Goal: Task Accomplishment & Management: Use online tool/utility

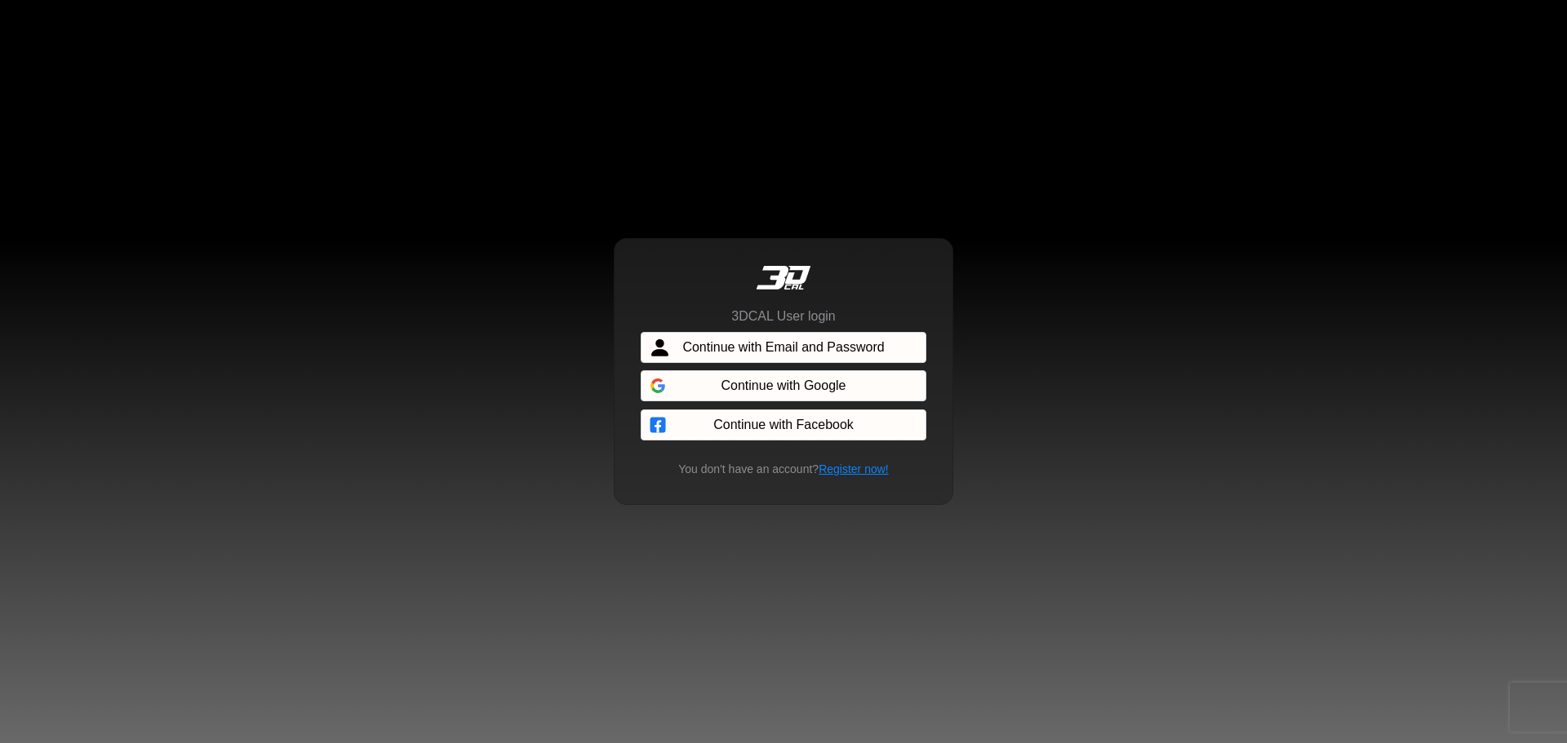
click at [795, 425] on span "Continue with Facebook" at bounding box center [783, 425] width 140 height 20
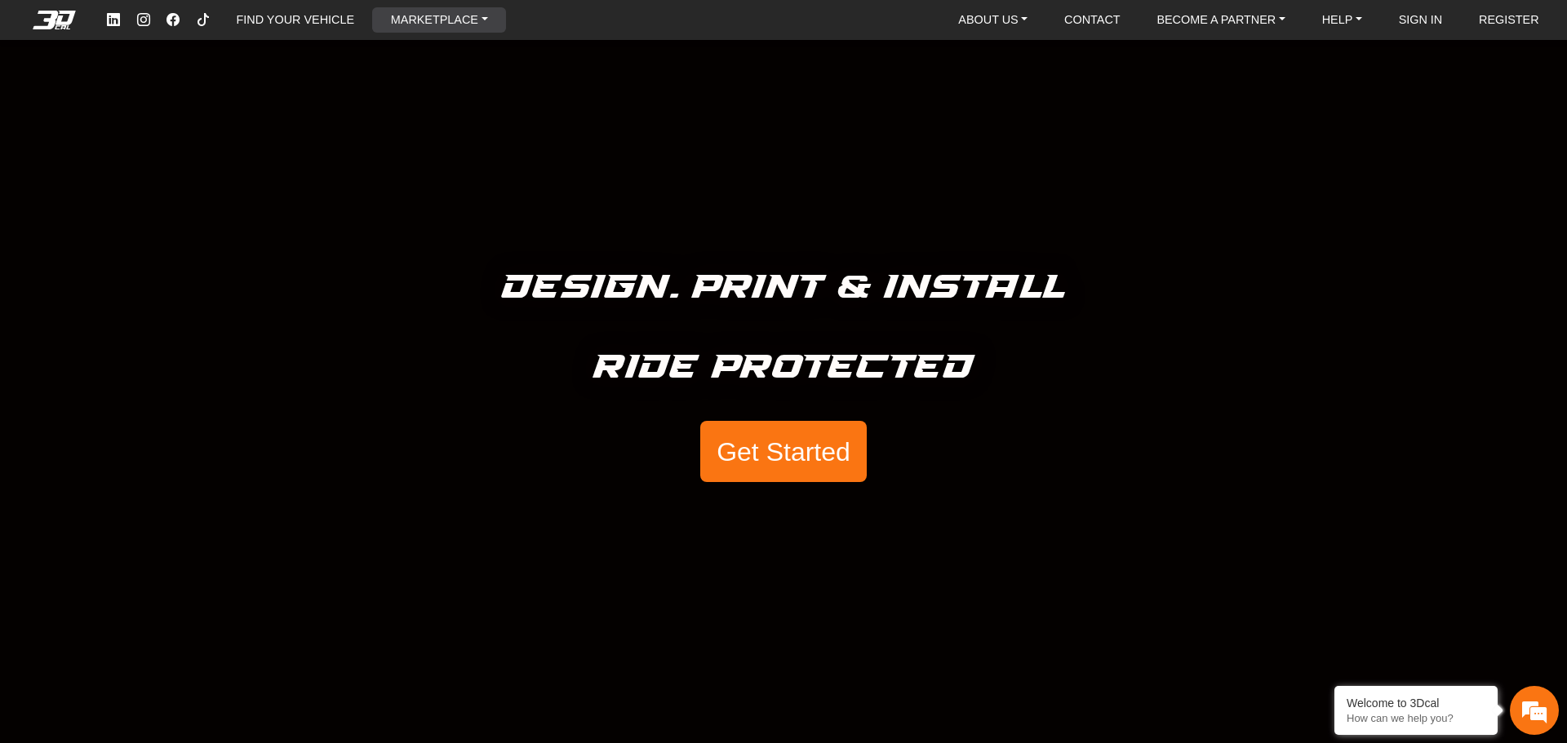
click at [481, 20] on link "MARKETPLACE" at bounding box center [439, 19] width 110 height 25
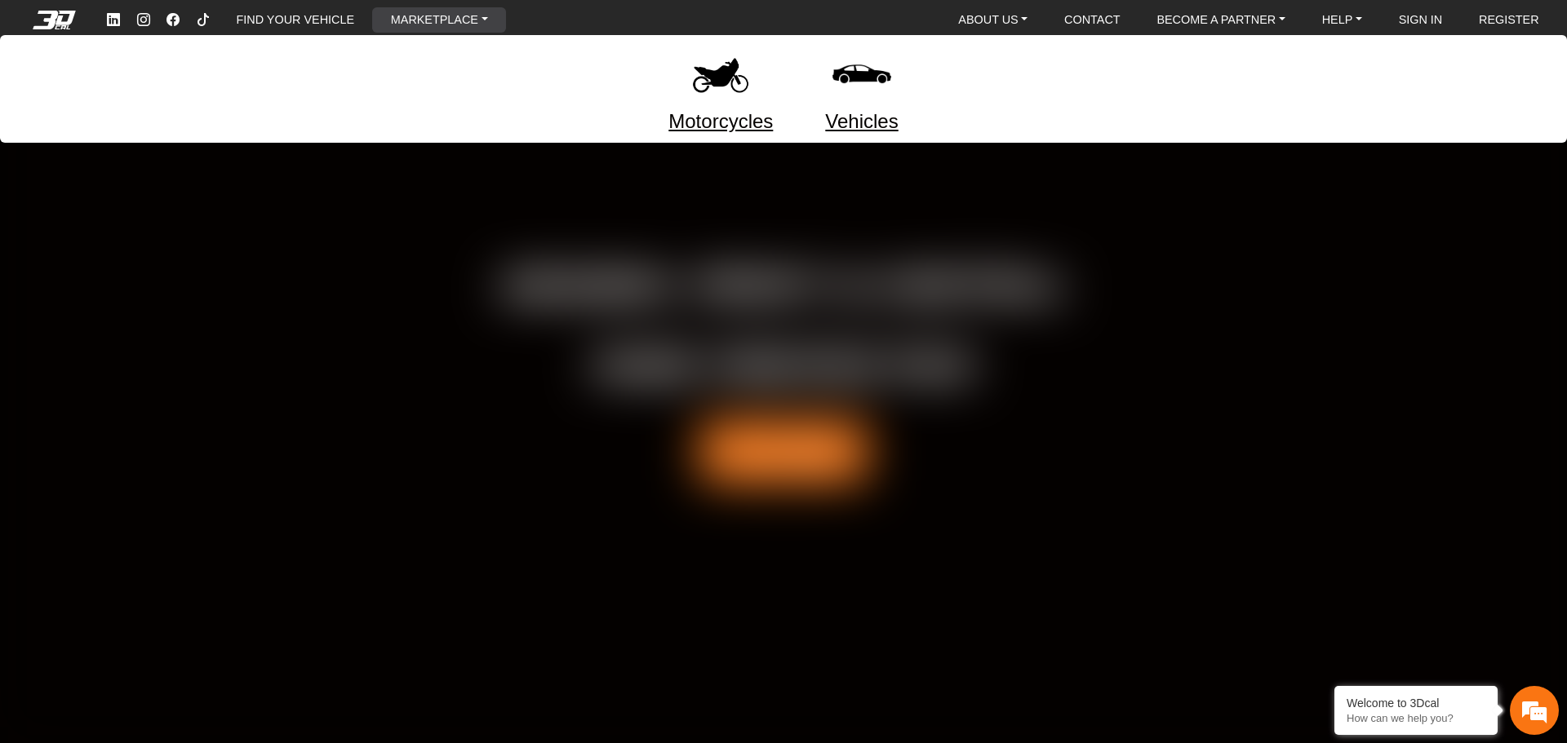
click at [713, 118] on link "Motorcycles" at bounding box center [720, 121] width 104 height 29
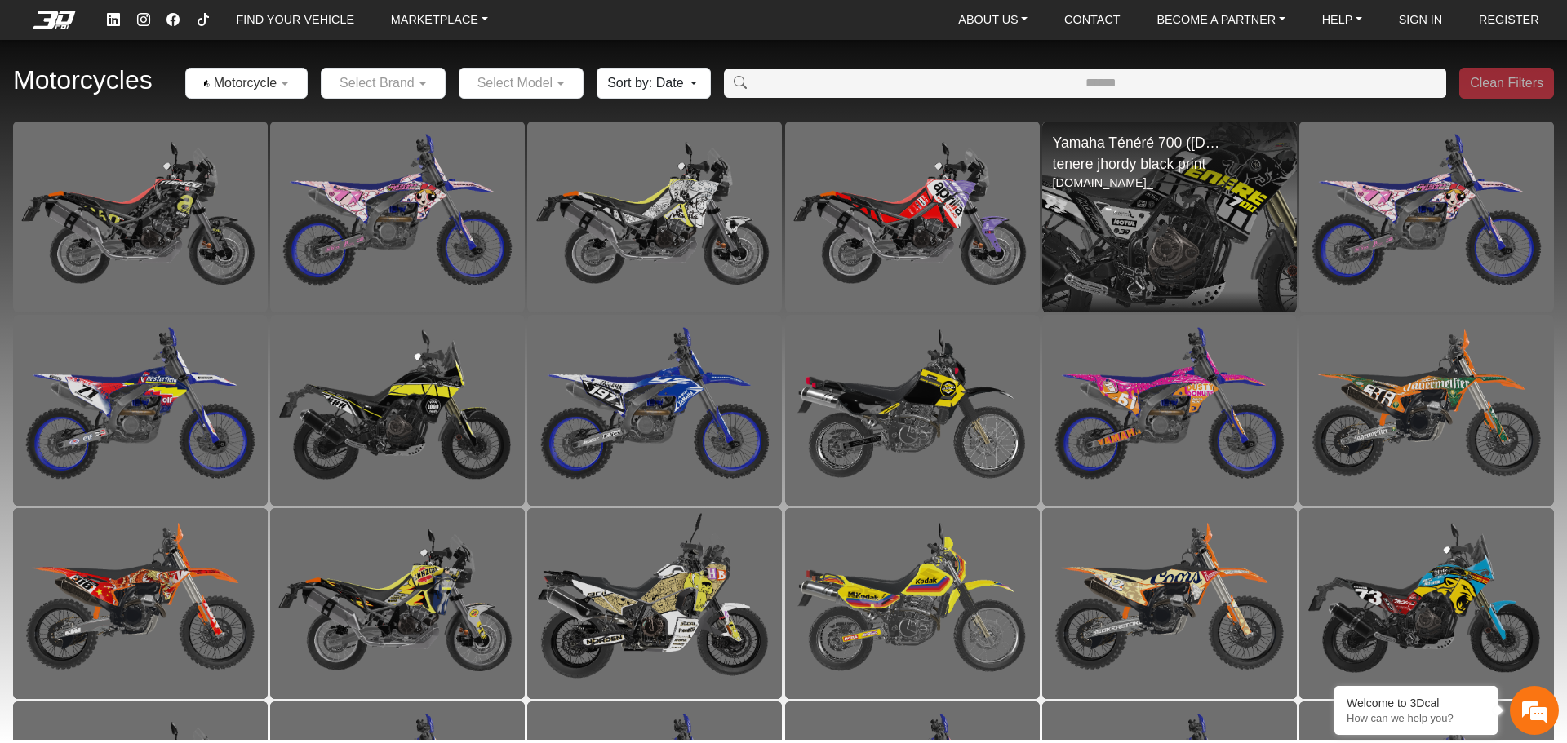
click at [1197, 180] on img at bounding box center [1169, 217] width 509 height 382
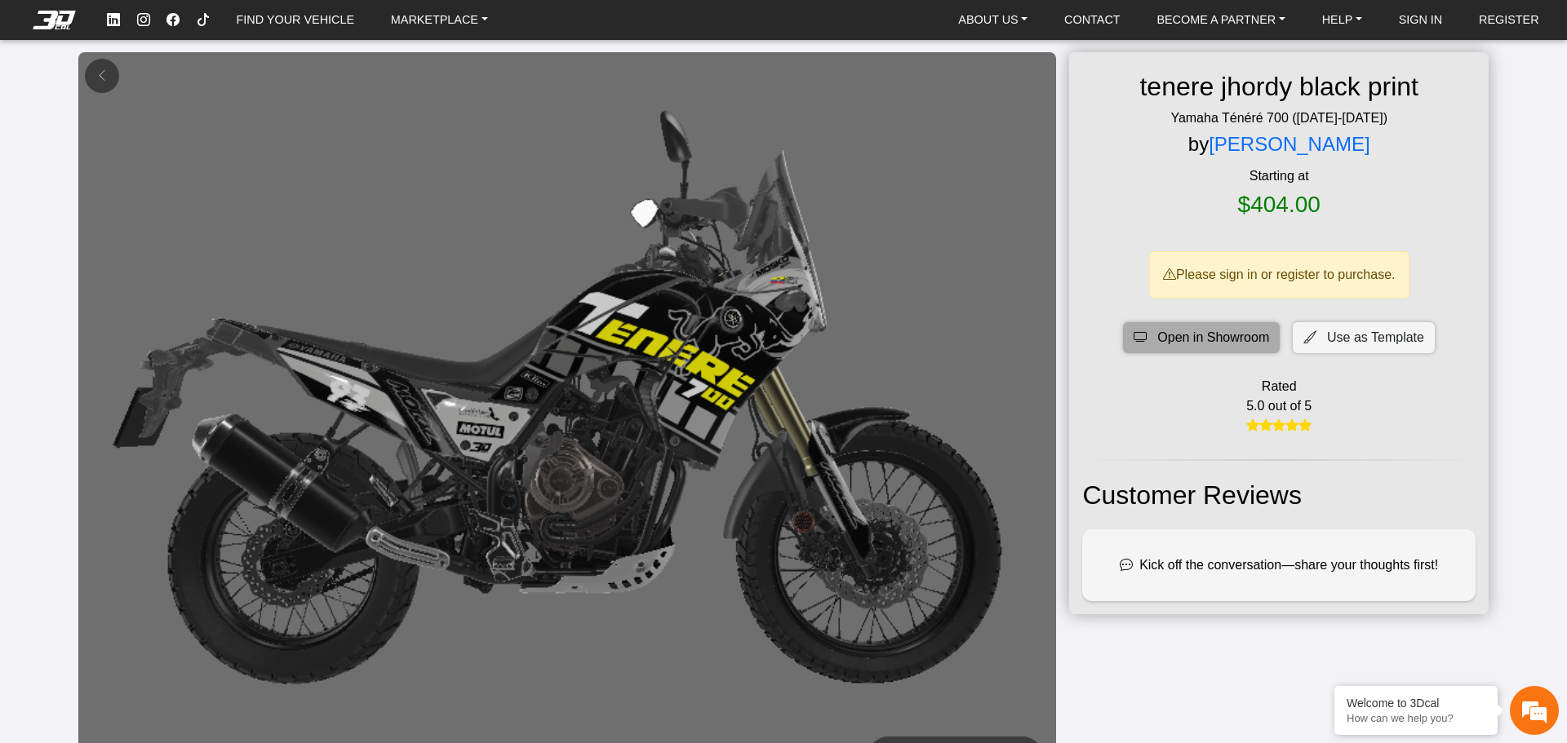
click at [1231, 333] on span "Open in Showroom" at bounding box center [1213, 338] width 112 height 20
click at [1338, 336] on span "Use as Template" at bounding box center [1375, 338] width 97 height 20
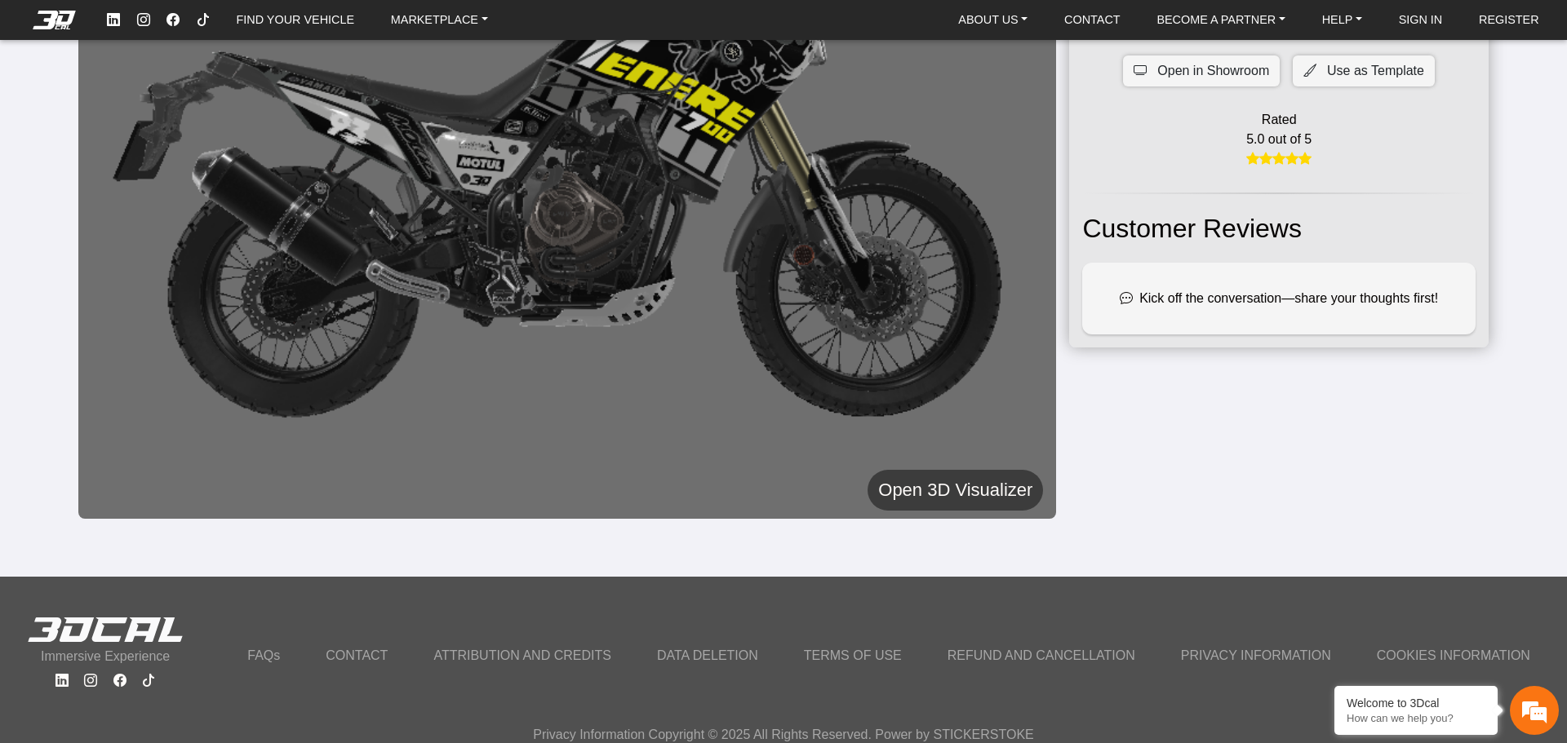
click at [931, 490] on h5 "Open 3D Visualizer" at bounding box center [955, 490] width 154 height 29
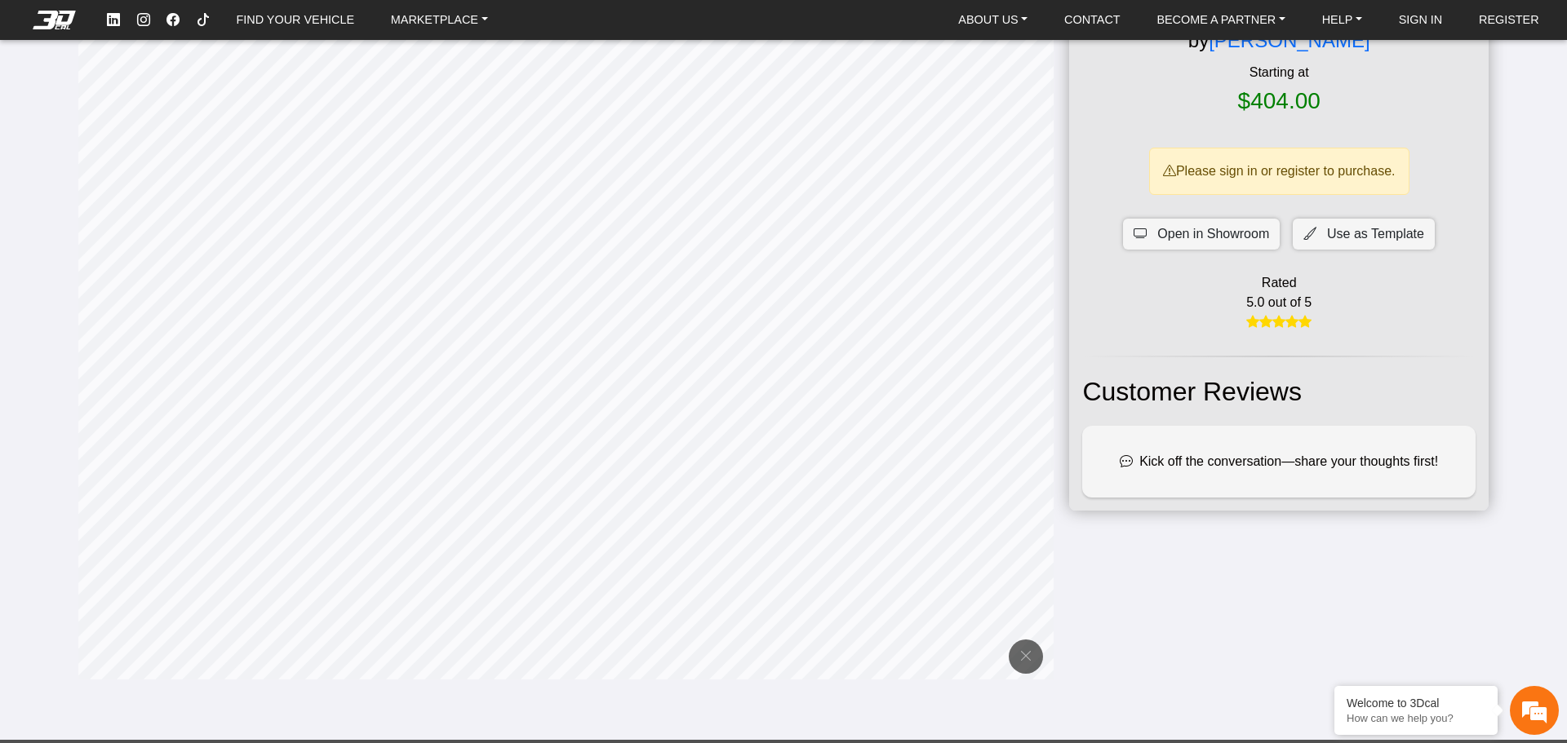
scroll to position [52, 0]
